Goal: Task Accomplishment & Management: Use online tool/utility

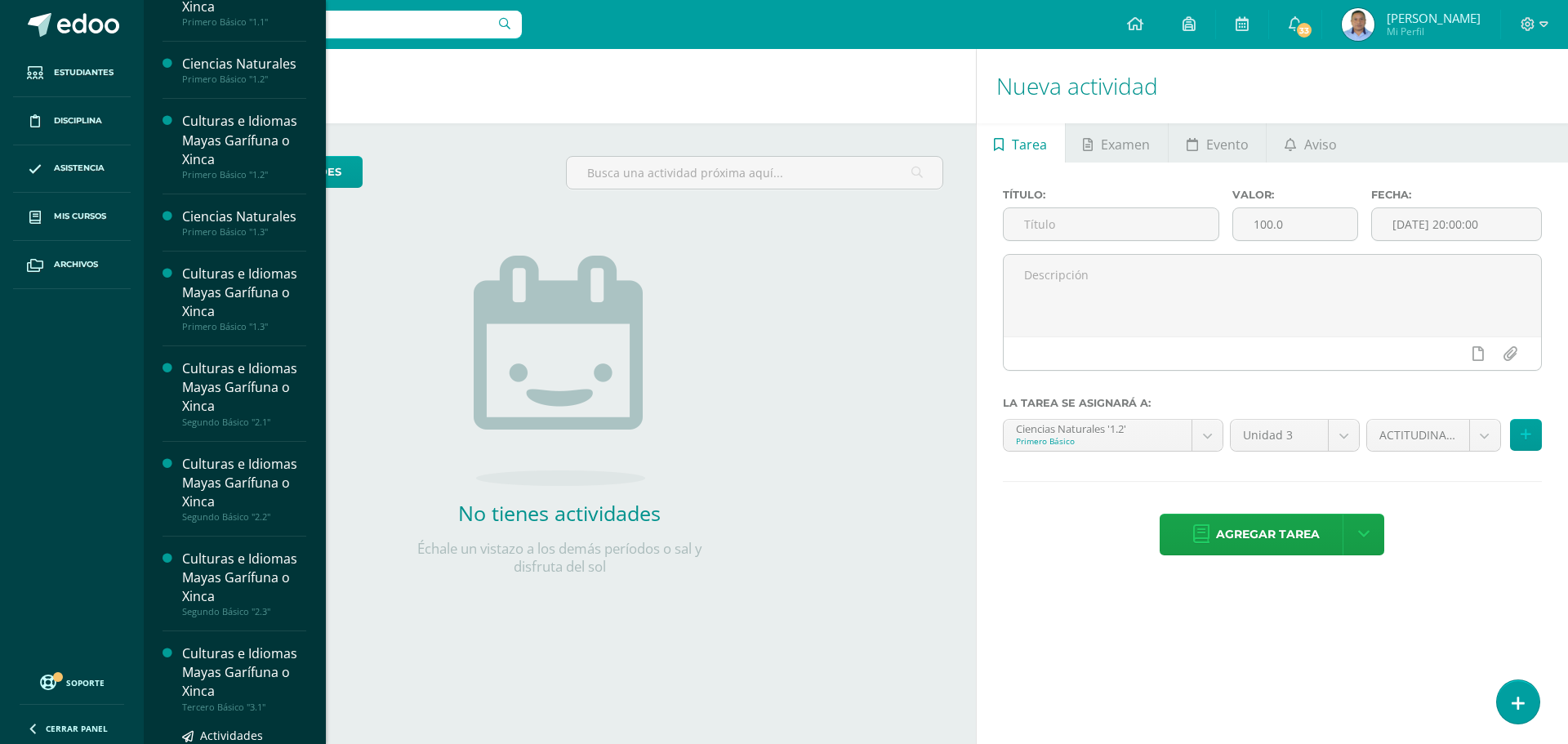
scroll to position [82, 0]
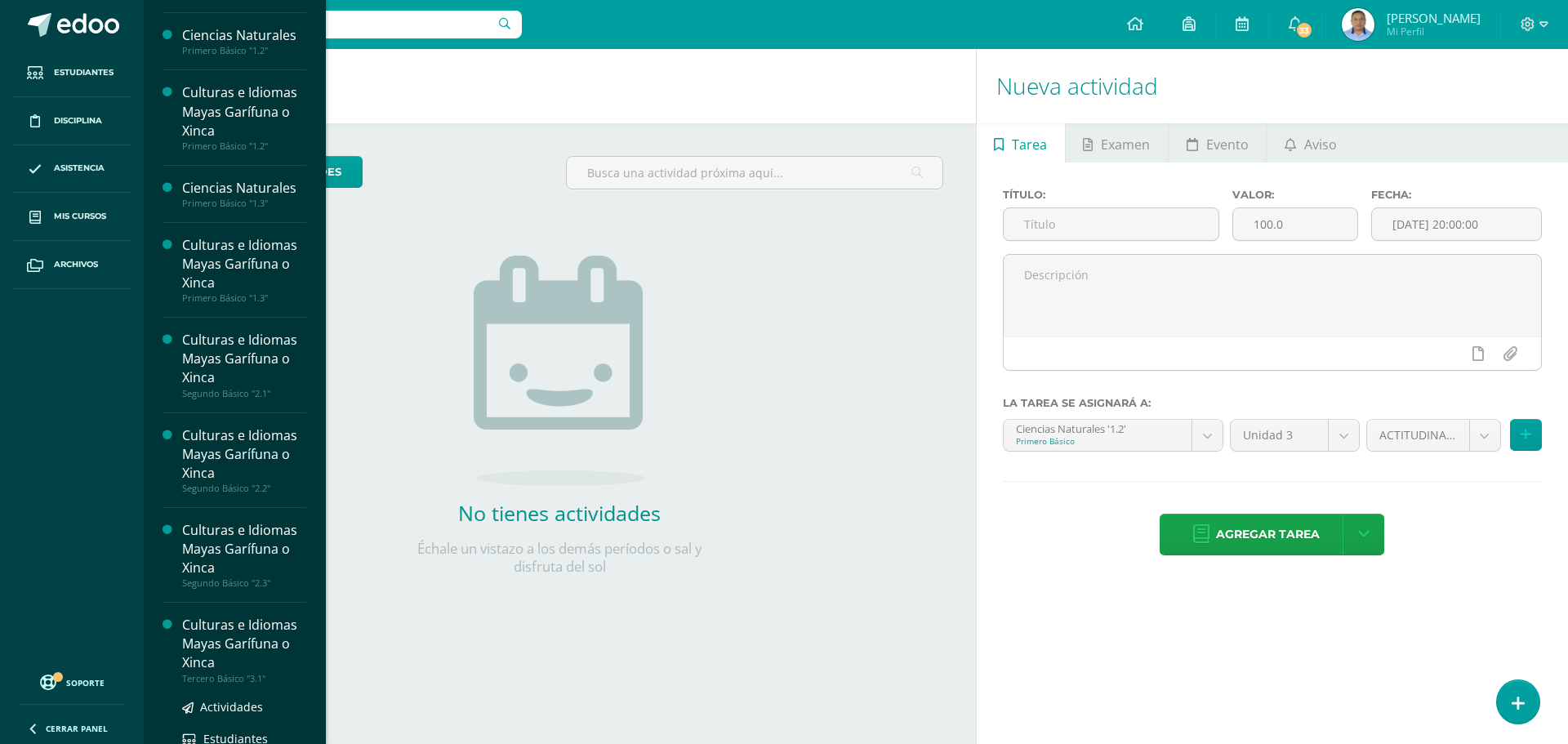
click at [240, 657] on div "Culturas e Idiomas Mayas Garífuna o Xinca" at bounding box center [244, 643] width 124 height 57
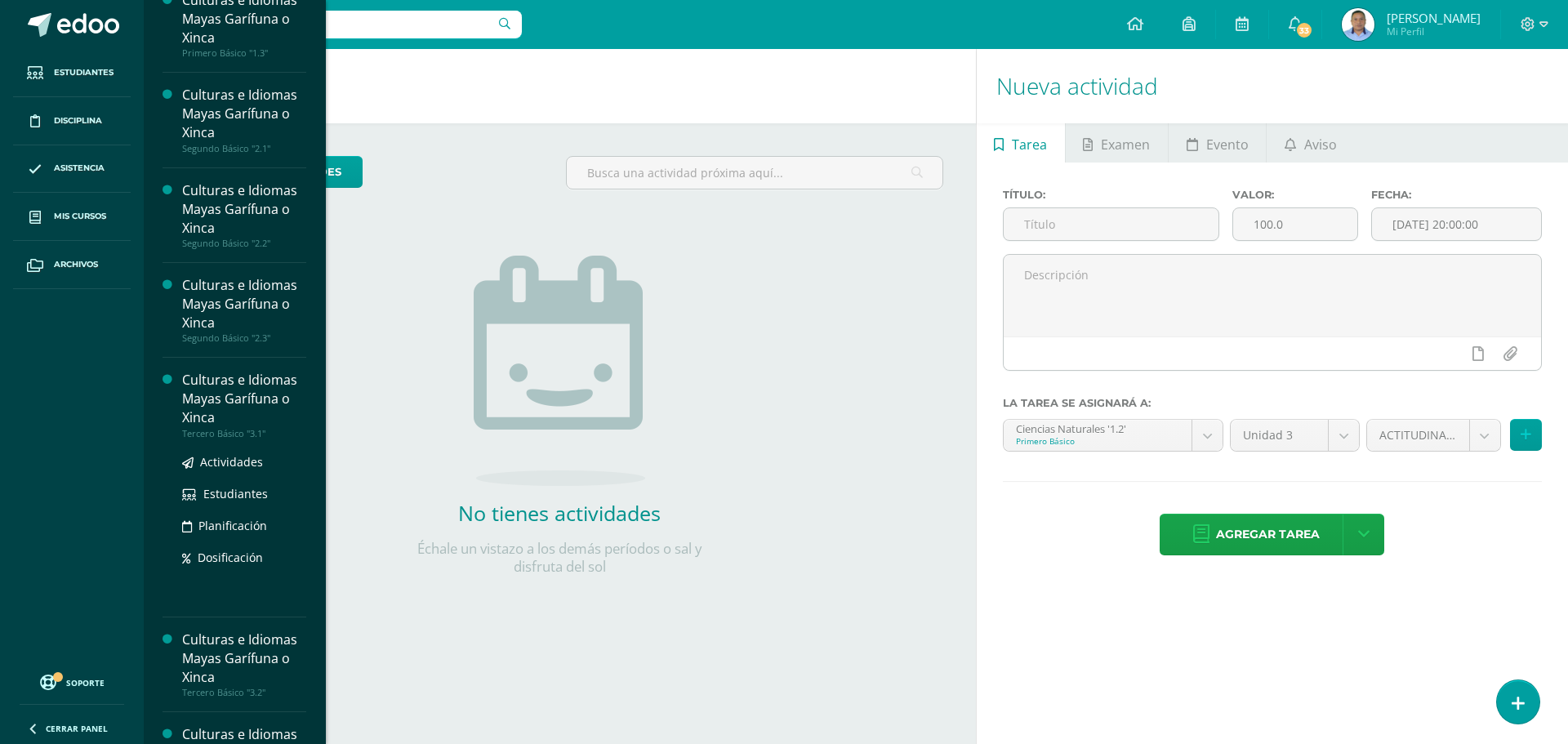
scroll to position [390, 0]
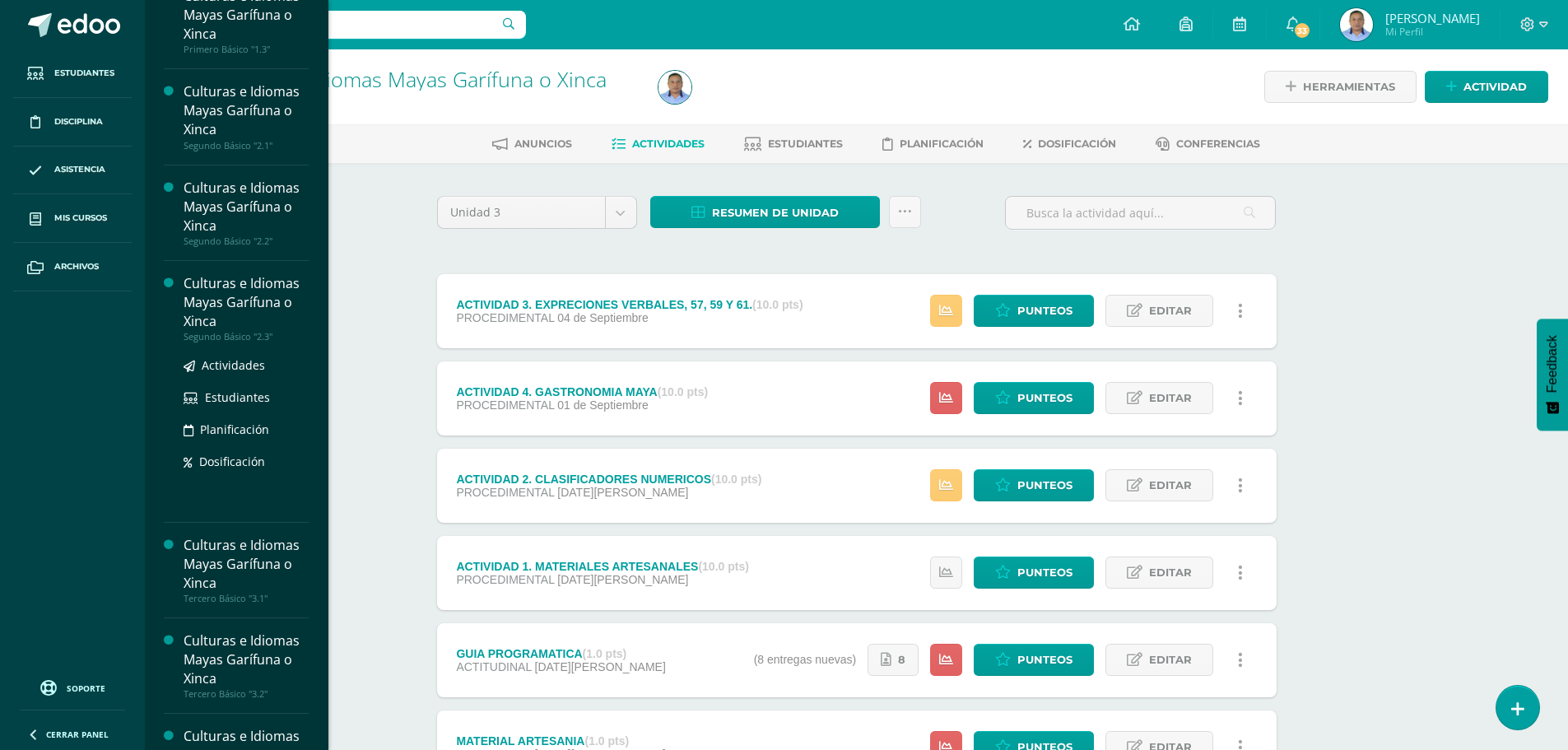
scroll to position [376, 0]
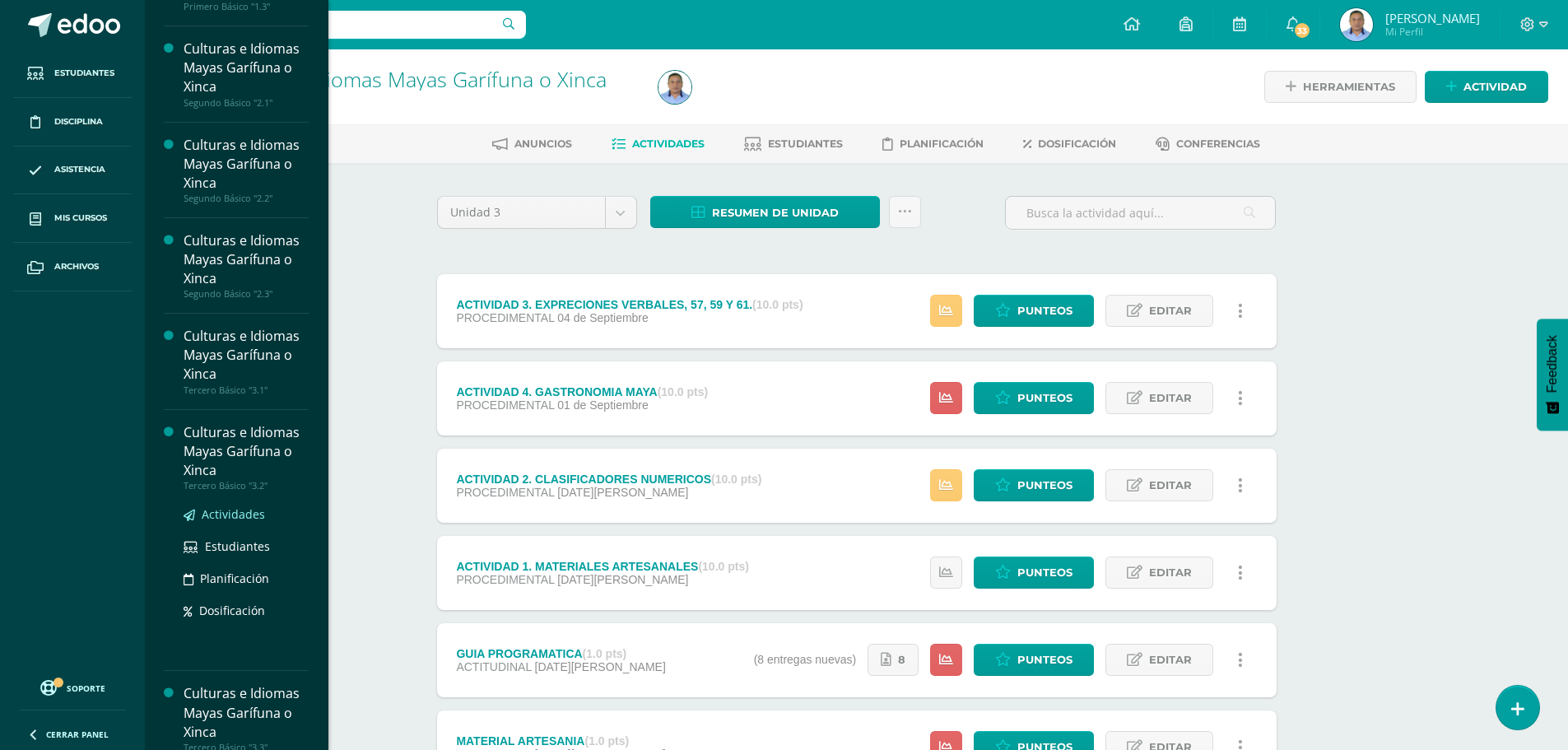
click at [236, 514] on span "Actividades" at bounding box center [233, 514] width 64 height 16
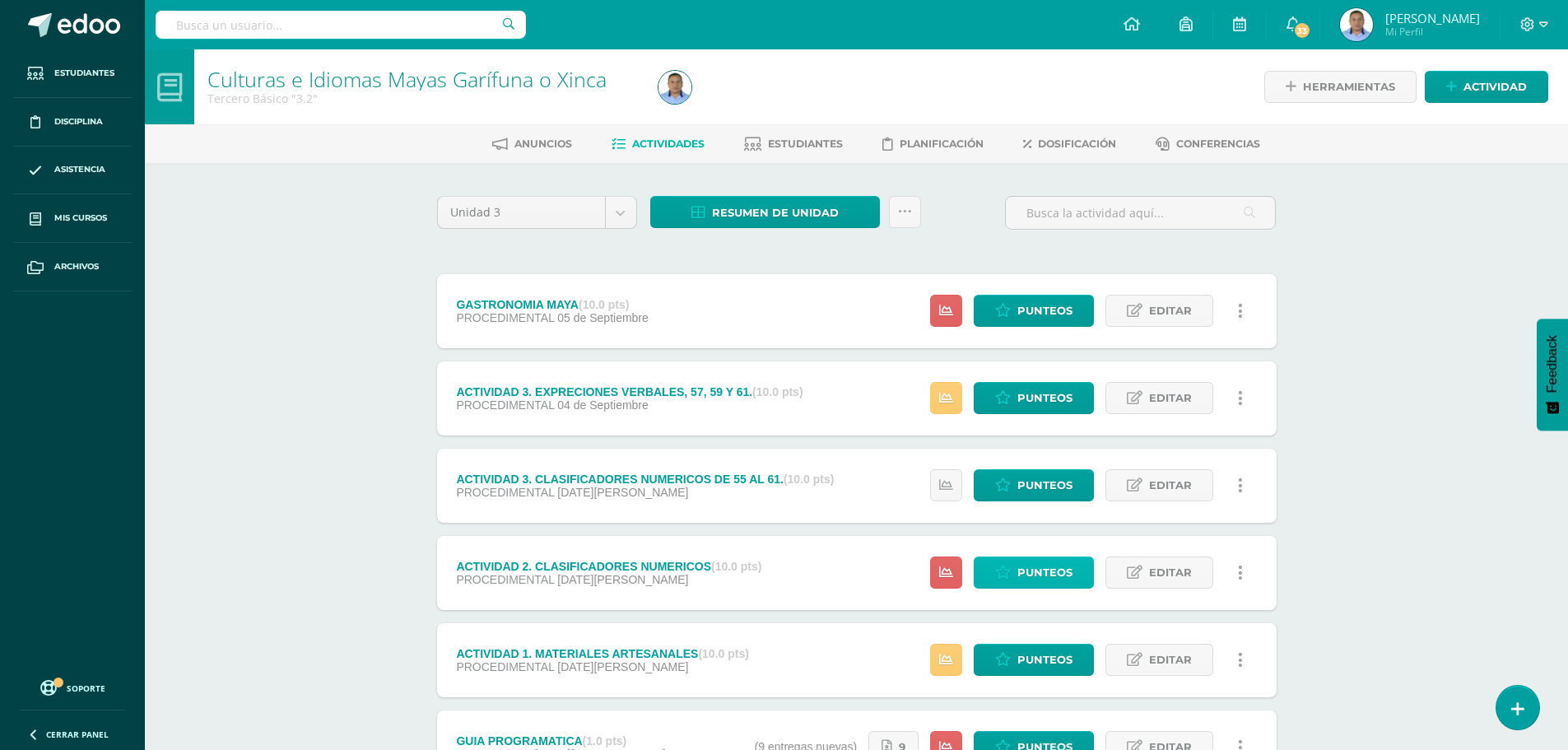
click at [1047, 572] on span "Punteos" at bounding box center [1045, 572] width 55 height 31
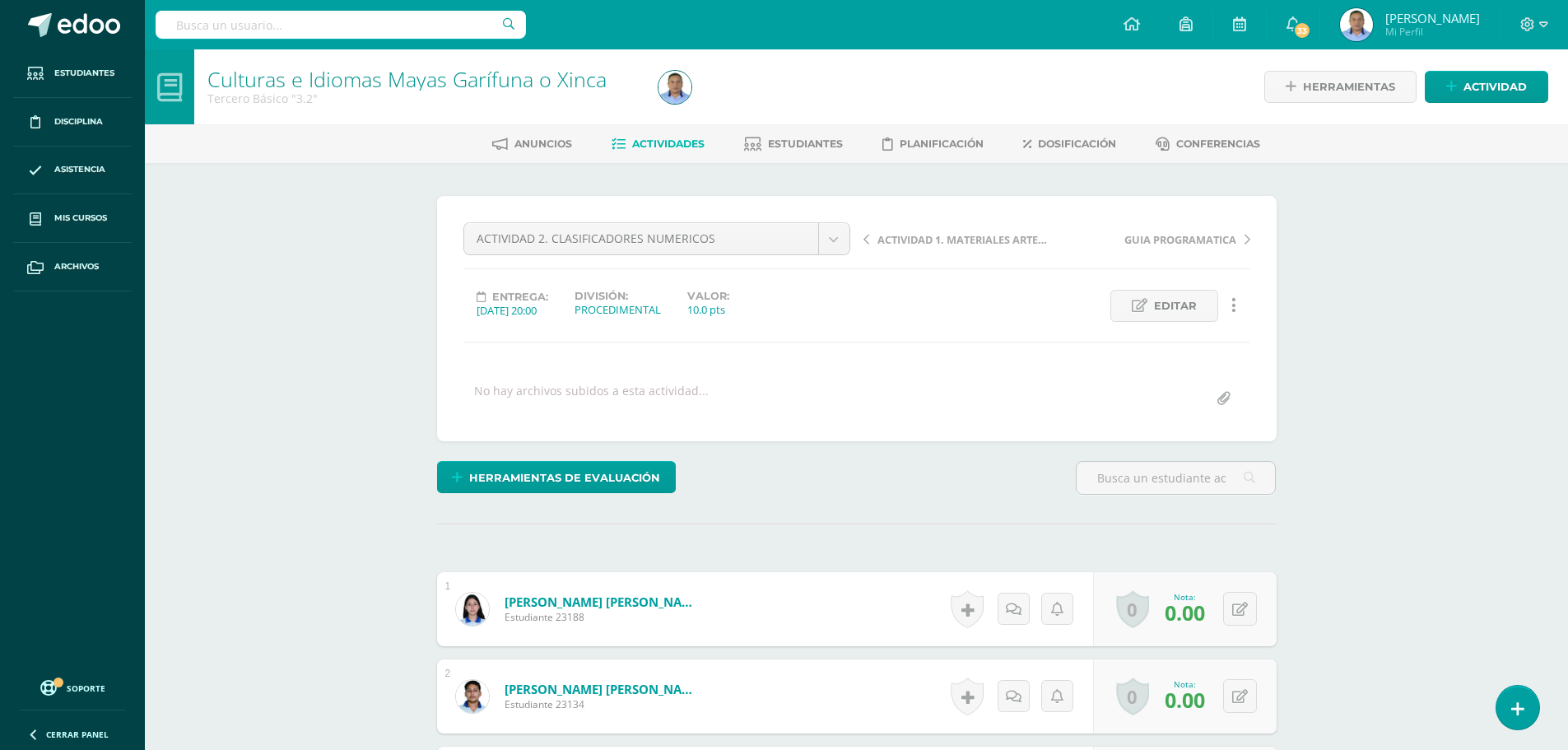
scroll to position [1, 0]
click at [1243, 604] on icon at bounding box center [1251, 607] width 17 height 14
type input "8"
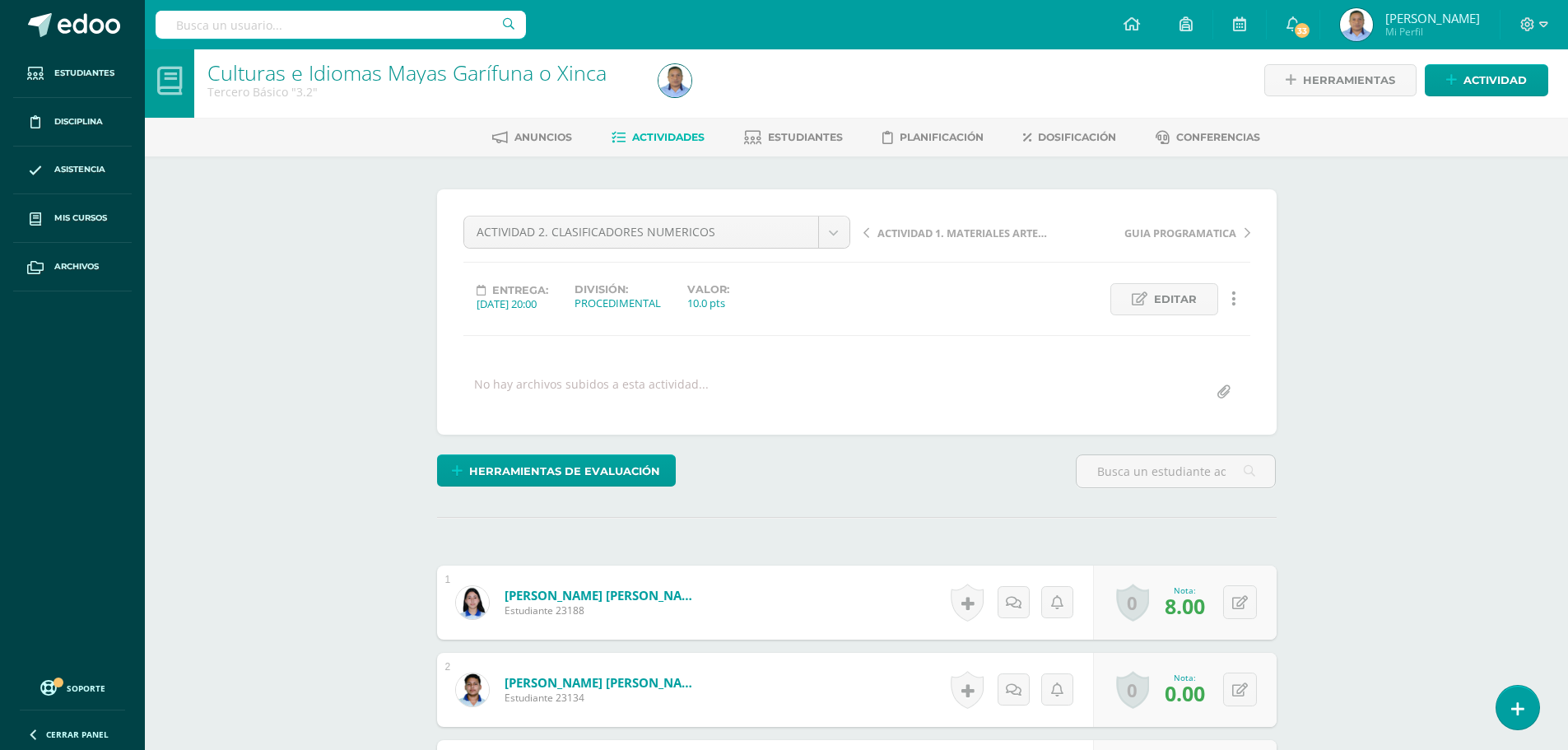
scroll to position [0, 0]
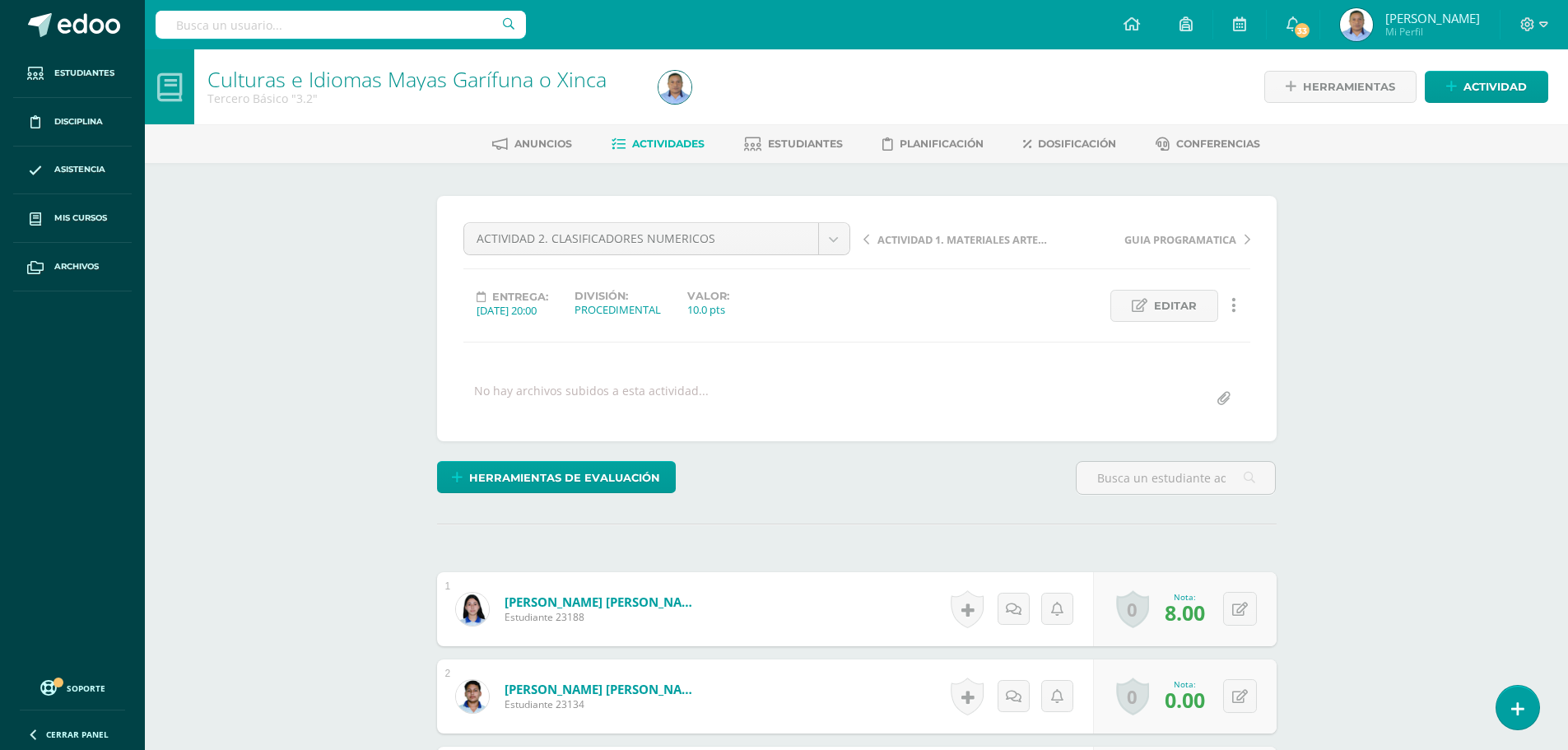
click at [638, 137] on span "Actividades" at bounding box center [668, 143] width 73 height 12
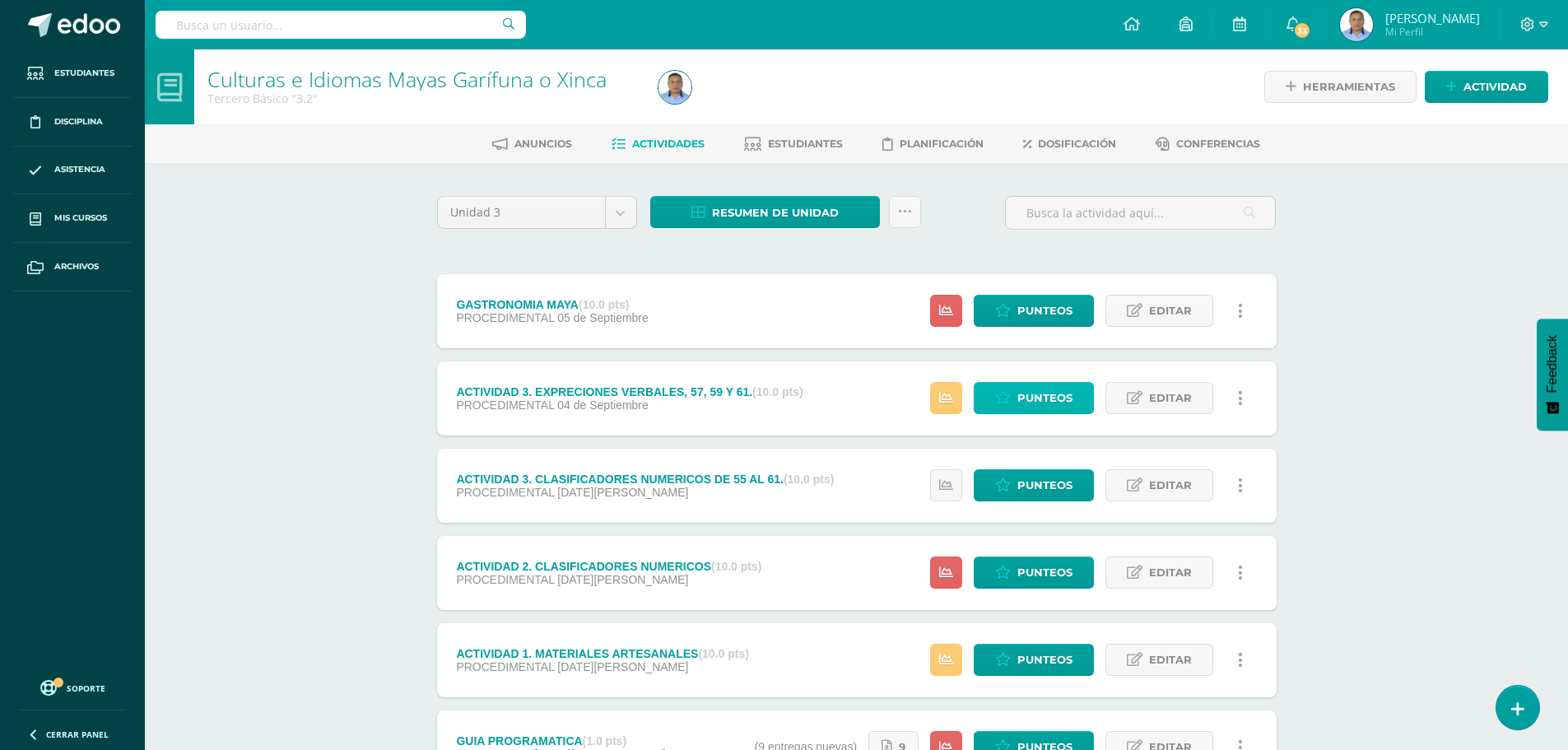
click at [1036, 395] on span "Punteos" at bounding box center [1045, 398] width 55 height 31
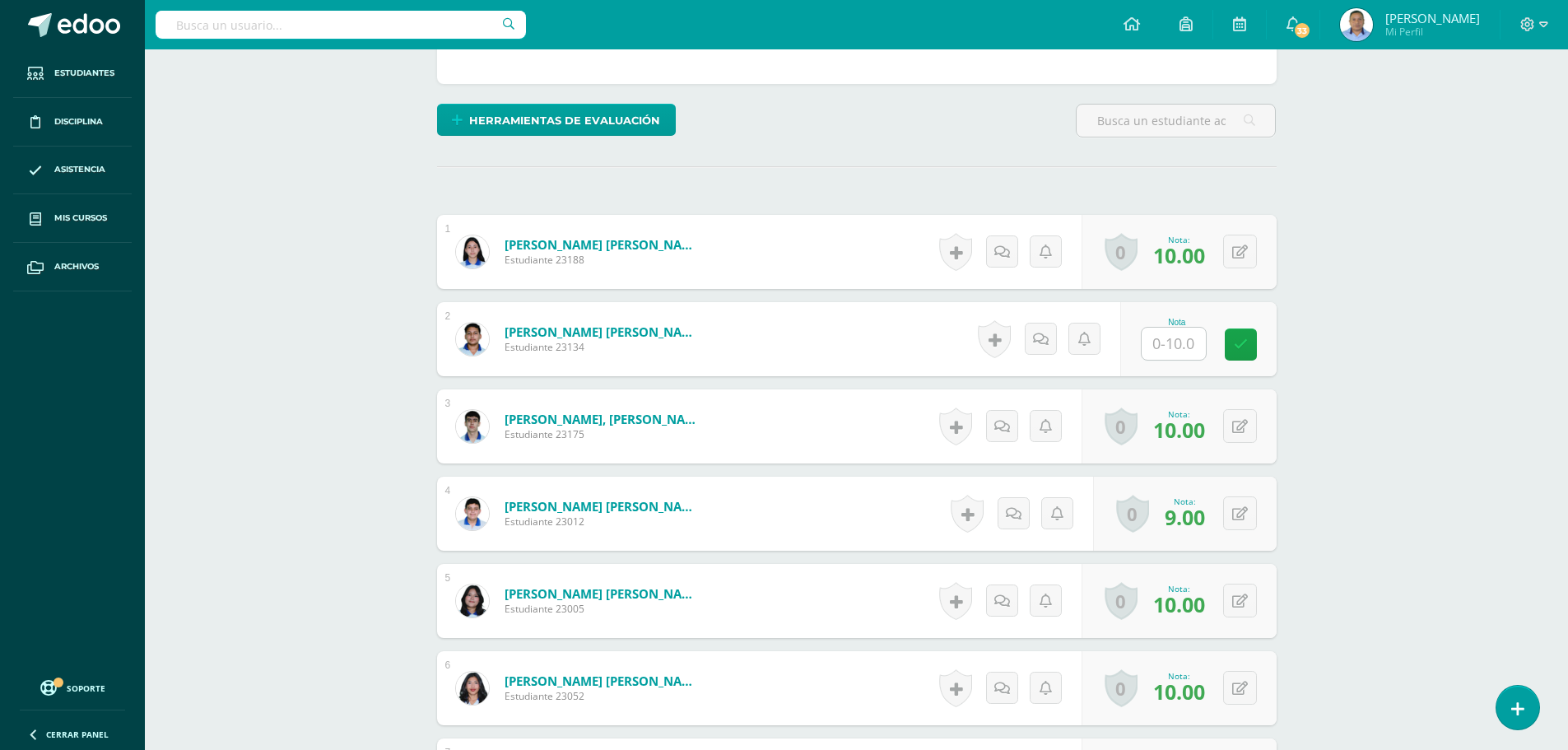
scroll to position [207, 0]
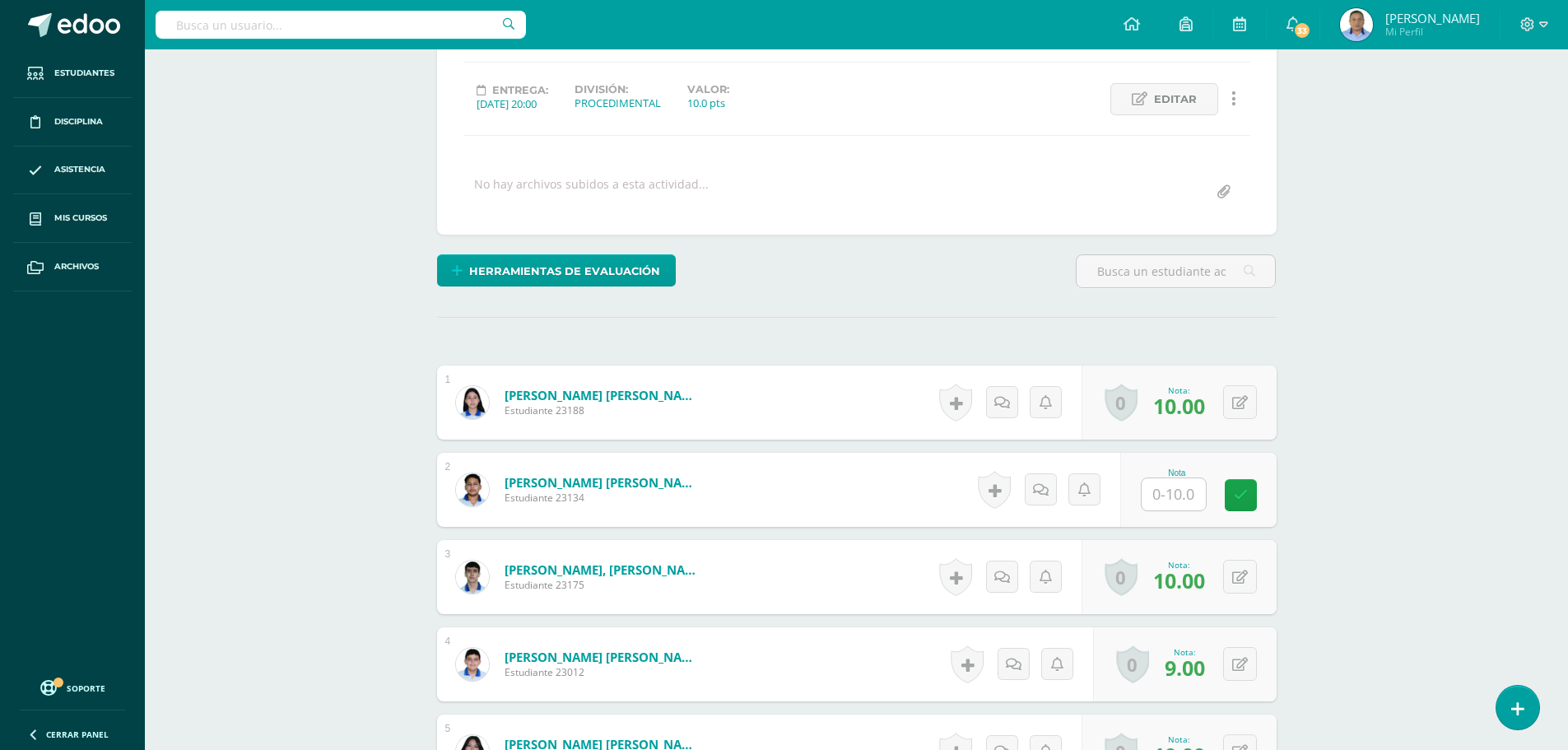
click at [1183, 501] on input "text" at bounding box center [1174, 494] width 65 height 32
type input "0"
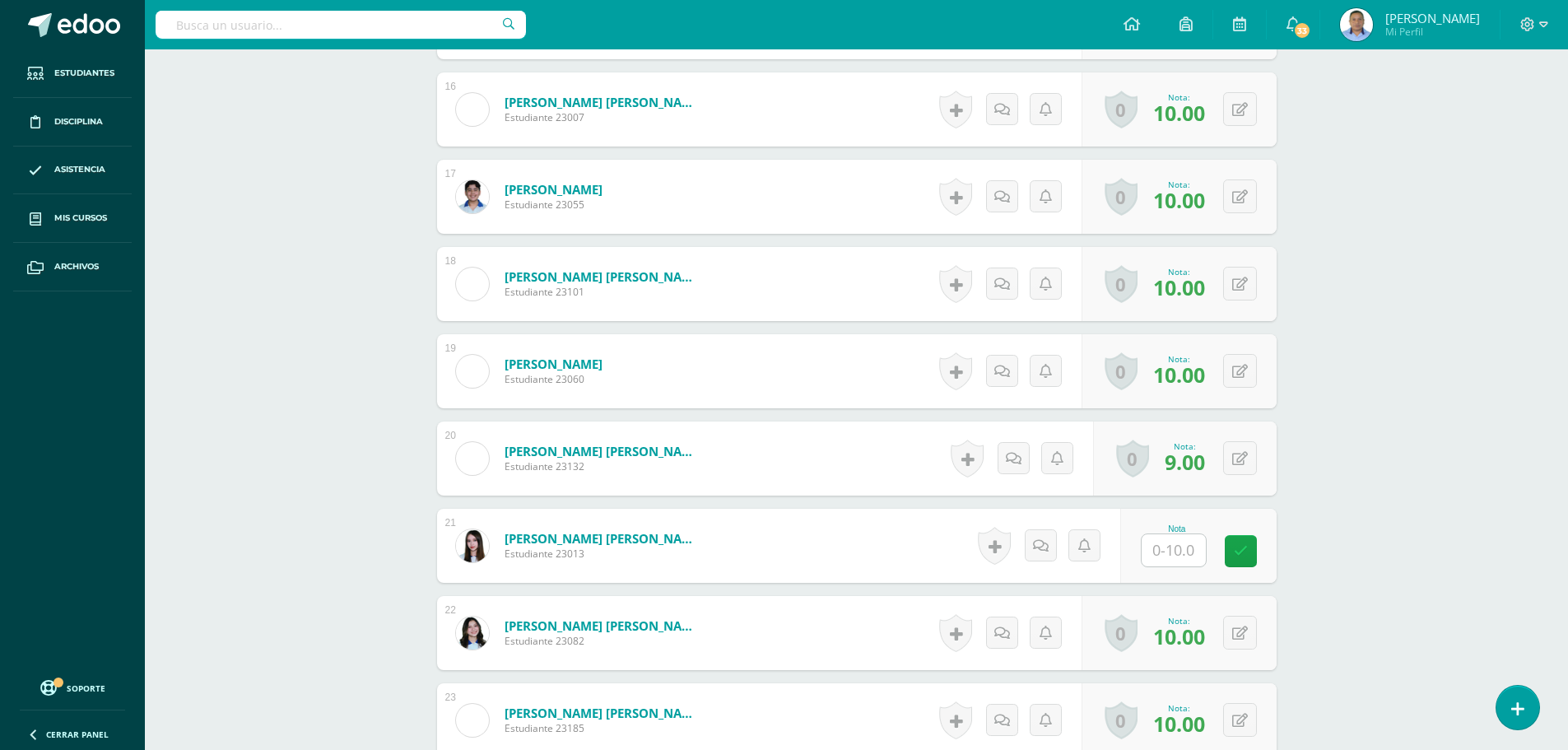
scroll to position [2018, 0]
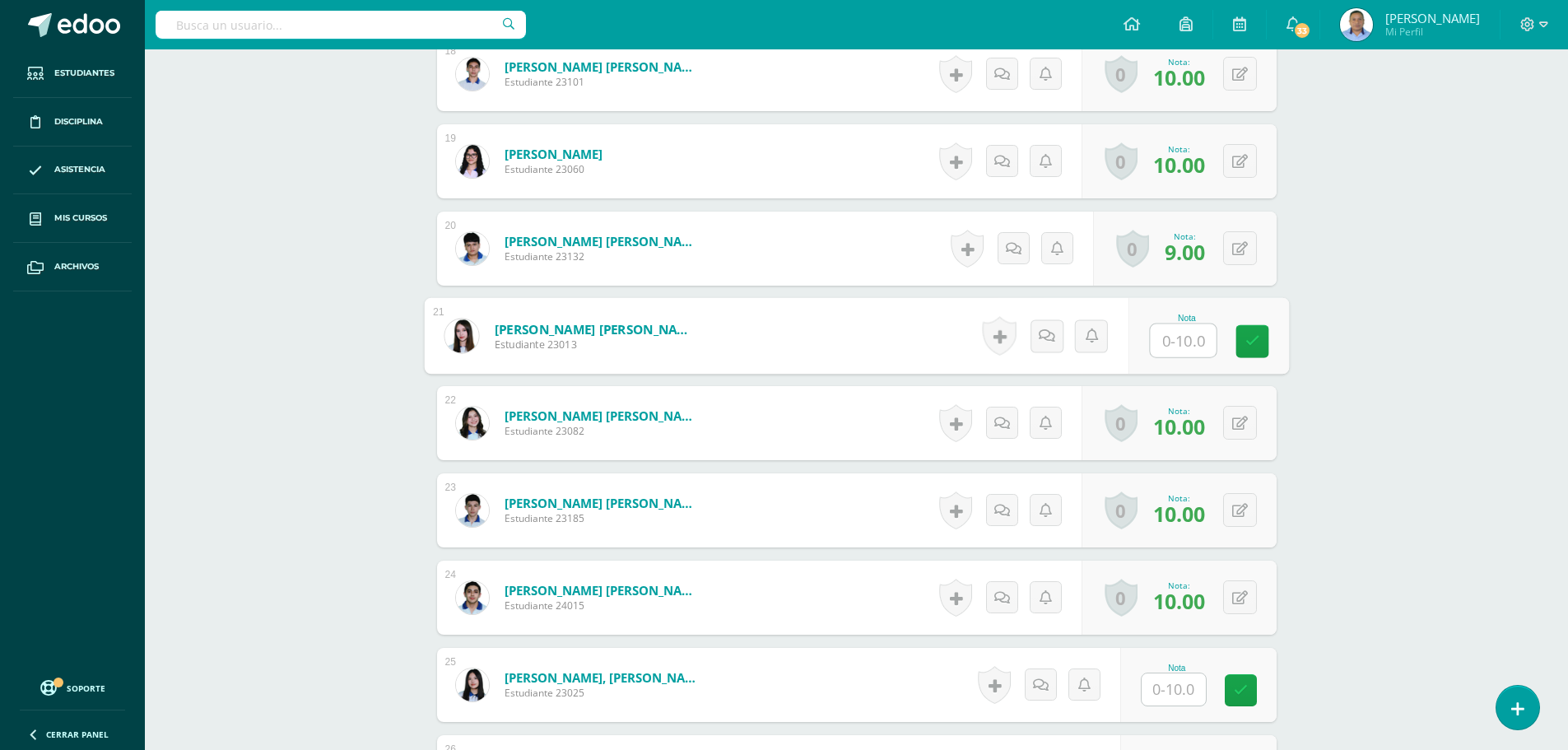
click at [1174, 346] on input "text" at bounding box center [1183, 341] width 66 height 33
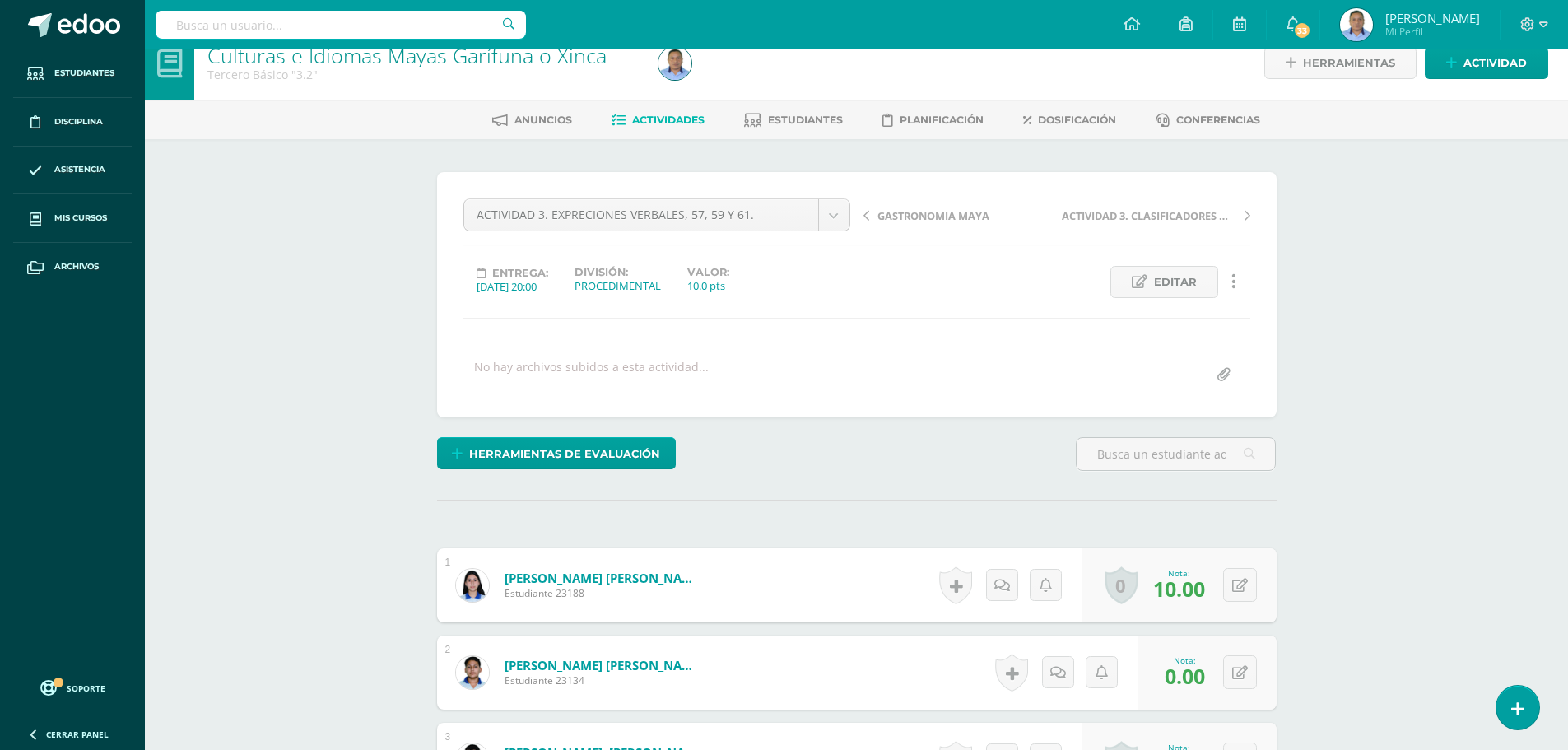
scroll to position [0, 0]
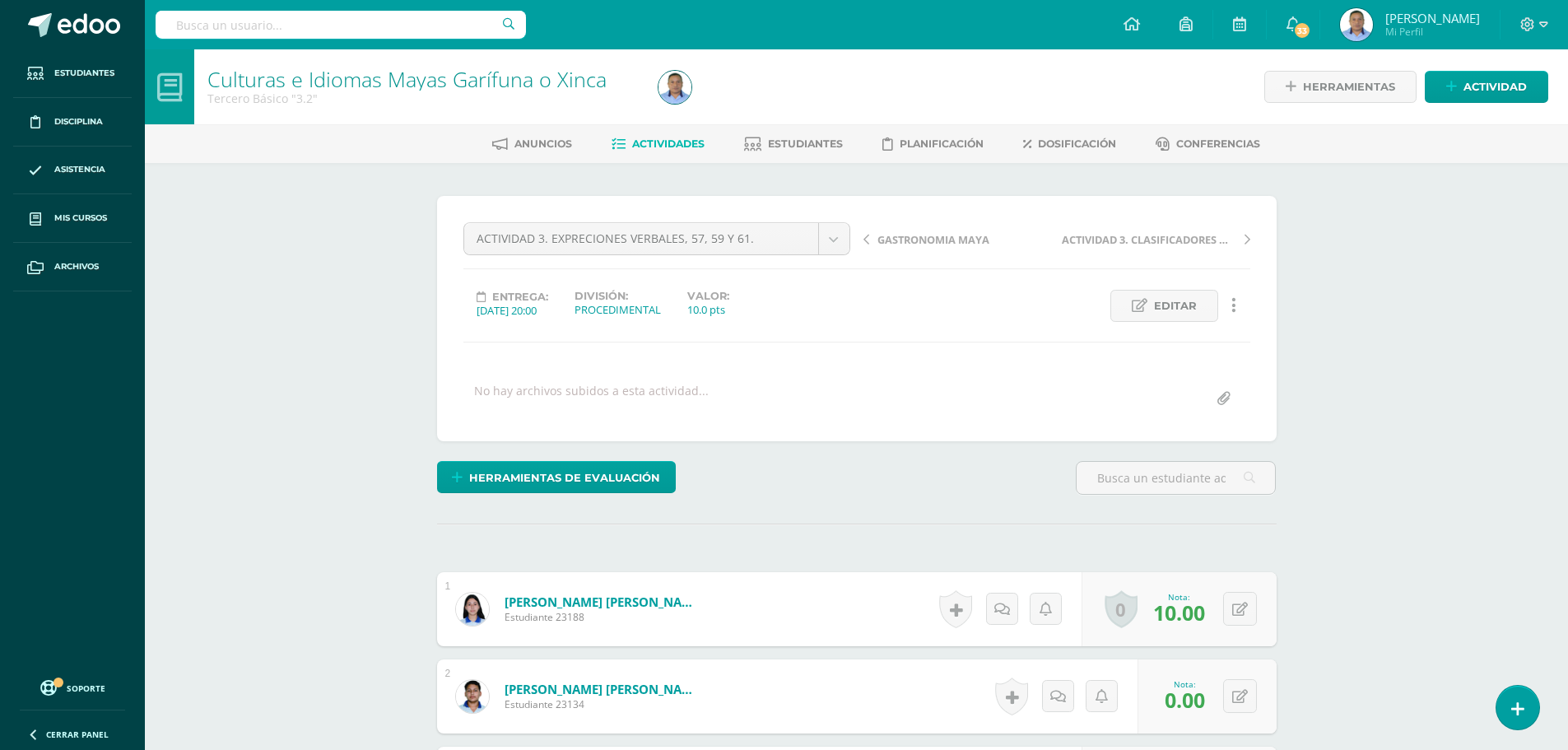
click at [669, 147] on span "Actividades" at bounding box center [668, 143] width 73 height 12
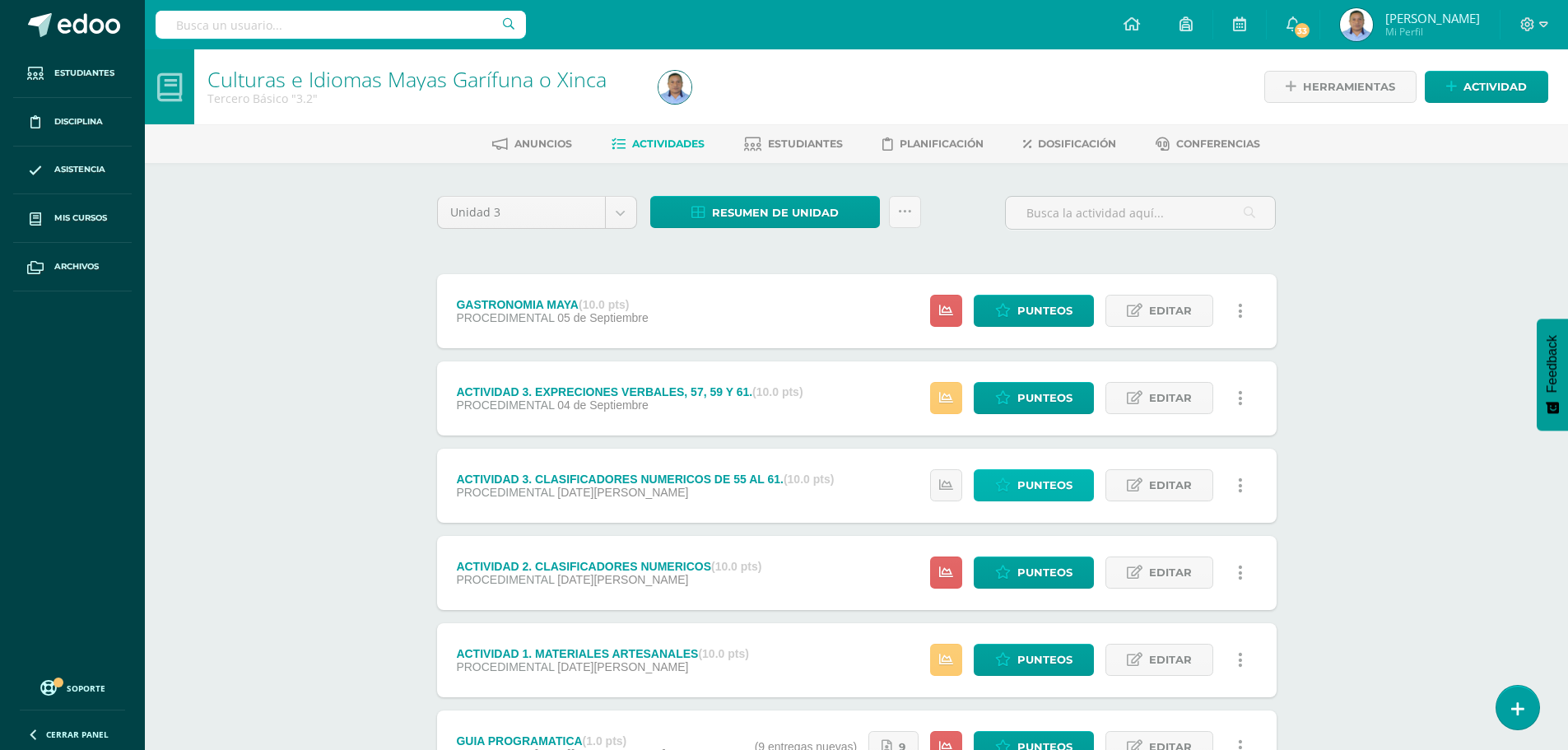
click at [1048, 491] on span "Punteos" at bounding box center [1045, 485] width 55 height 31
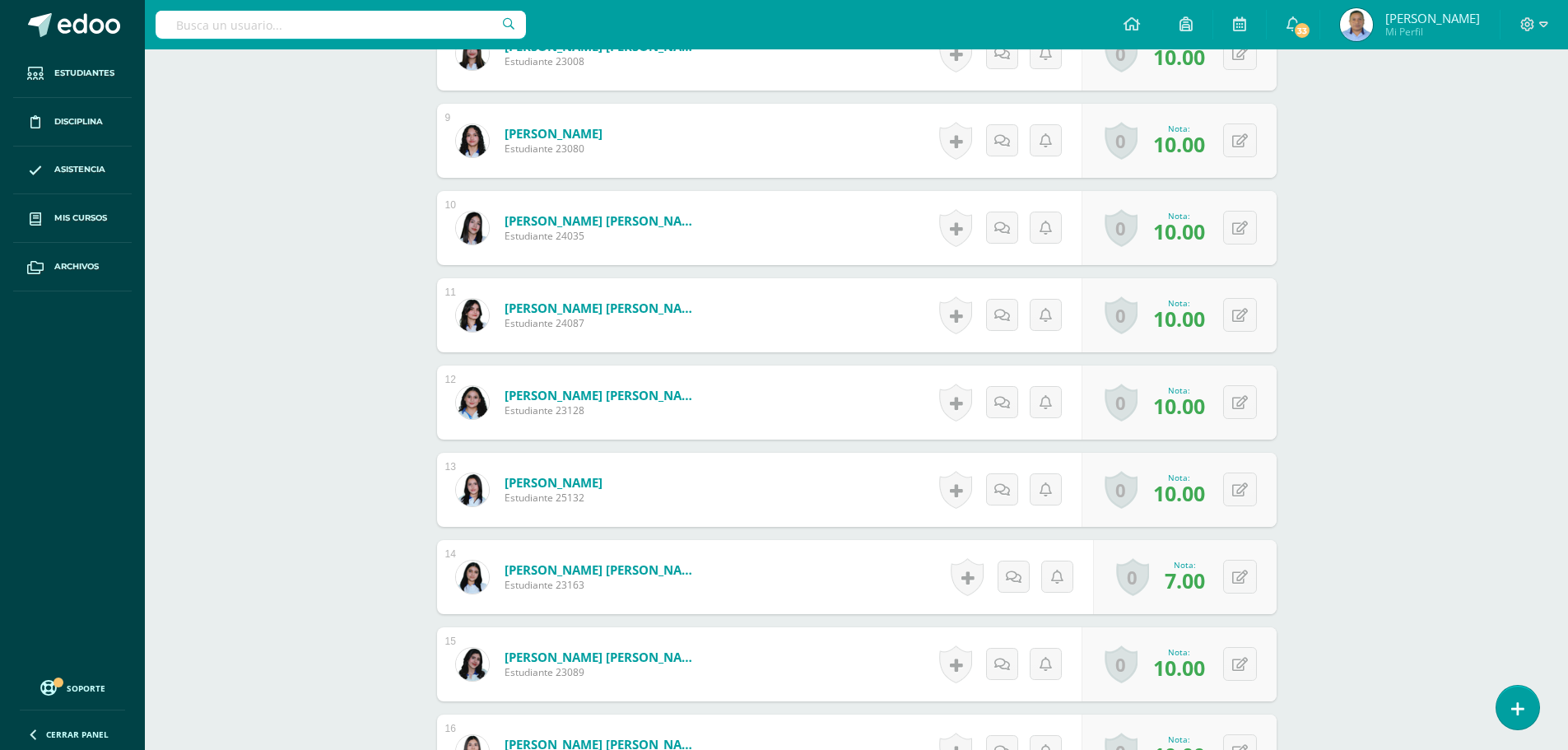
scroll to position [1154, 0]
